Goal: Check status: Check status

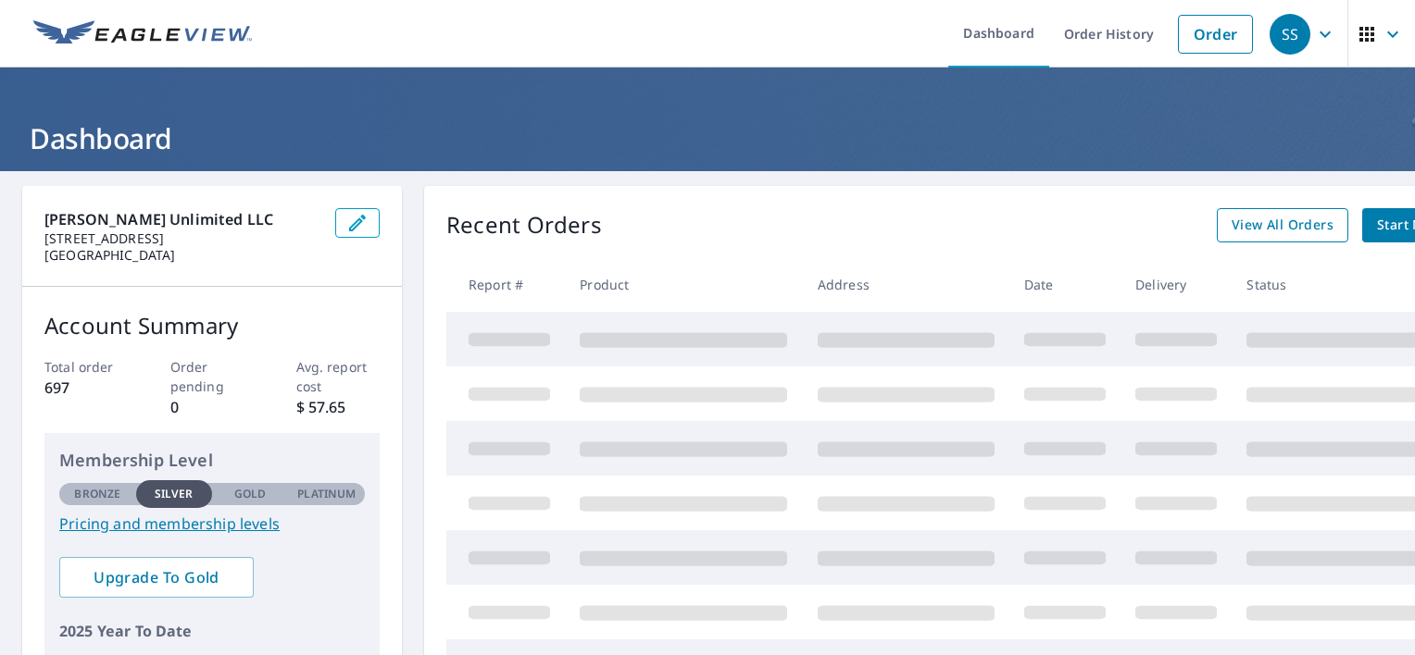
click at [1260, 229] on span "View All Orders" at bounding box center [1282, 225] width 102 height 23
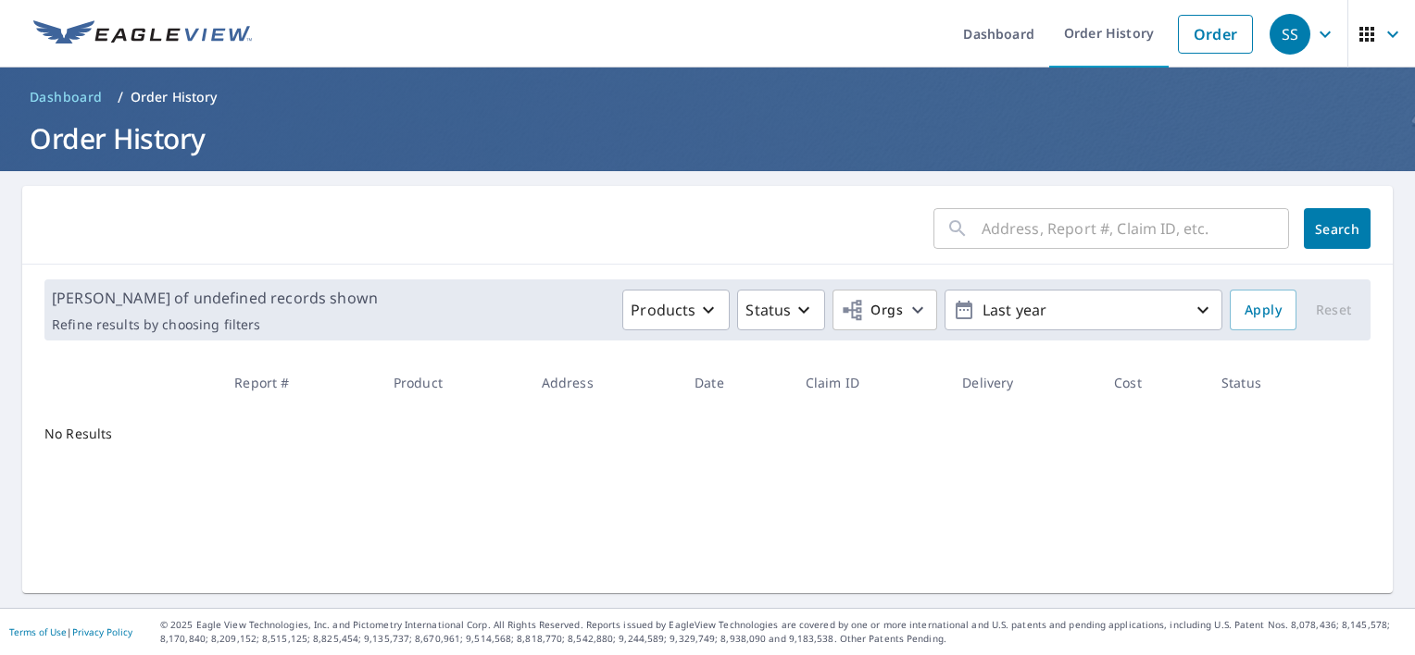
click at [1063, 237] on input "text" at bounding box center [1134, 229] width 307 height 52
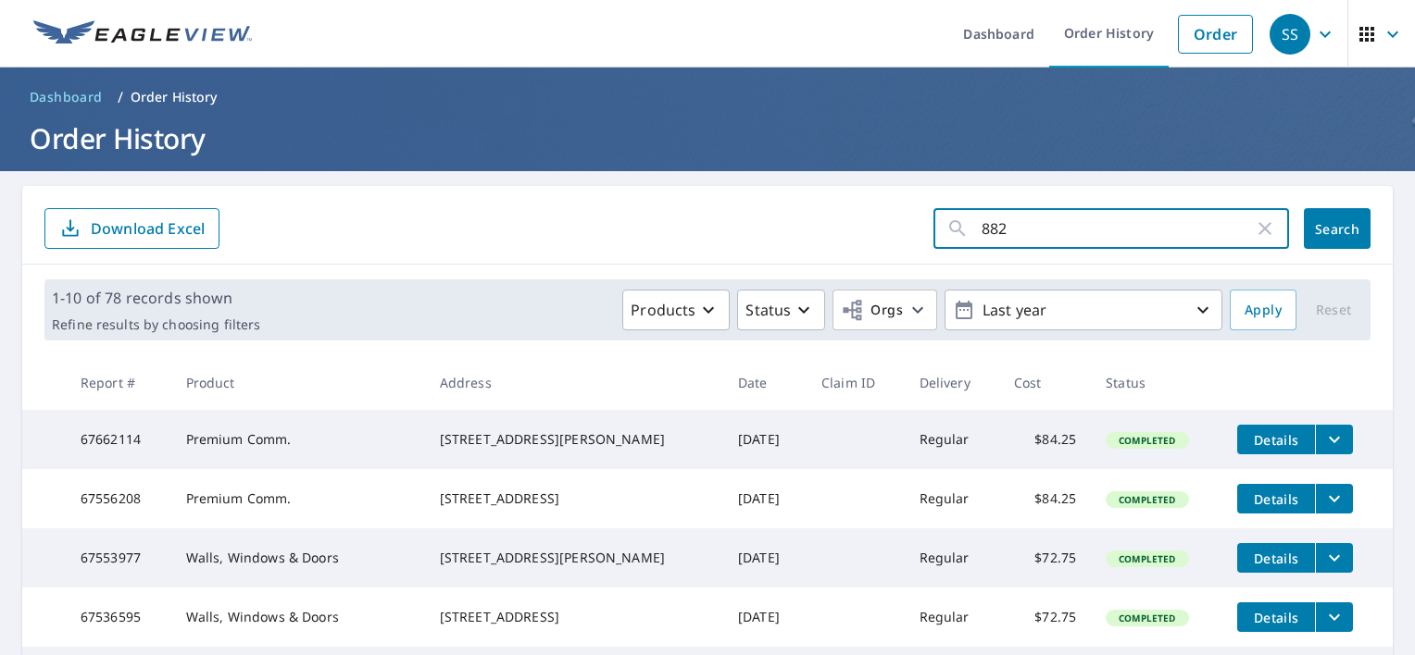
type input "8828"
click button "Search" at bounding box center [1336, 228] width 67 height 41
